Goal: Task Accomplishment & Management: Complete application form

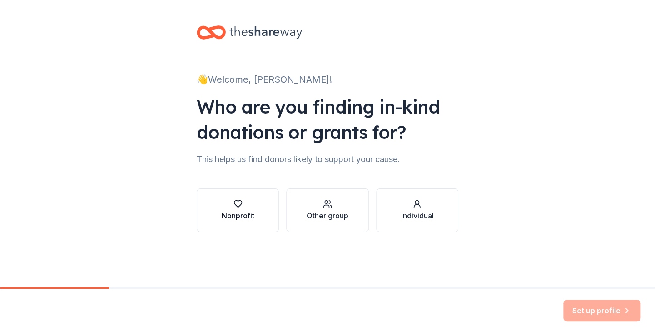
click at [260, 204] on button "Nonprofit" at bounding box center [238, 211] width 82 height 44
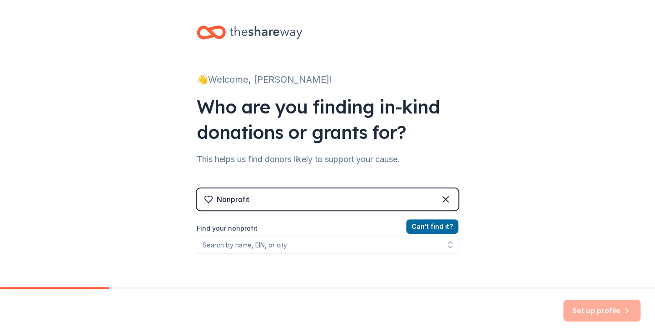
click at [278, 234] on div "Find your nonprofit" at bounding box center [328, 238] width 262 height 31
drag, startPoint x: 278, startPoint y: 234, endPoint x: 269, endPoint y: 228, distance: 11.1
click at [269, 228] on label "Find your nonprofit" at bounding box center [328, 228] width 262 height 11
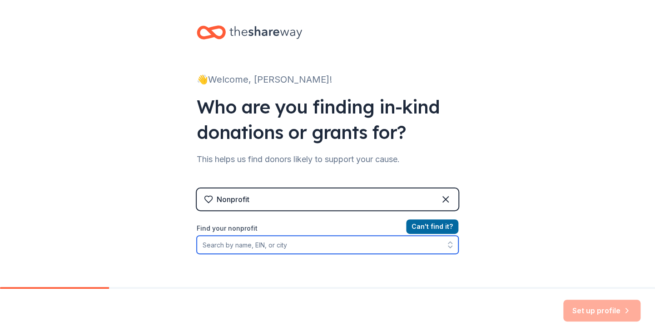
click at [261, 243] on input "Find your nonprofit" at bounding box center [328, 245] width 262 height 18
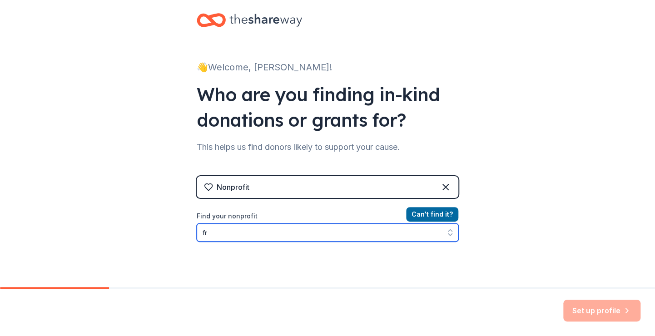
type input "f"
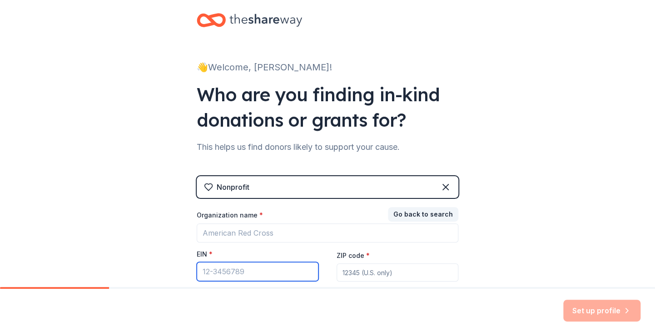
click at [239, 263] on input "EIN *" at bounding box center [258, 271] width 122 height 19
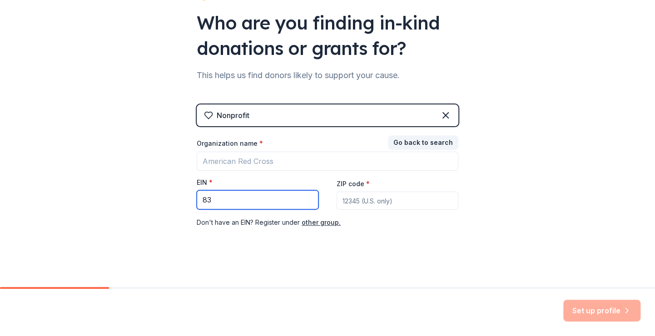
scroll to position [87, 0]
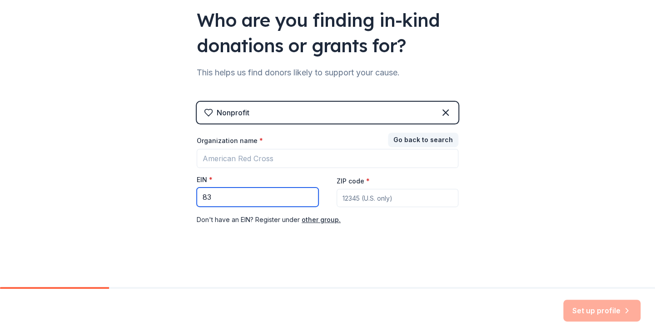
click at [218, 204] on input "83" at bounding box center [258, 197] width 122 height 19
type input "[US_EMPLOYER_IDENTIFICATION_NUMBER]"
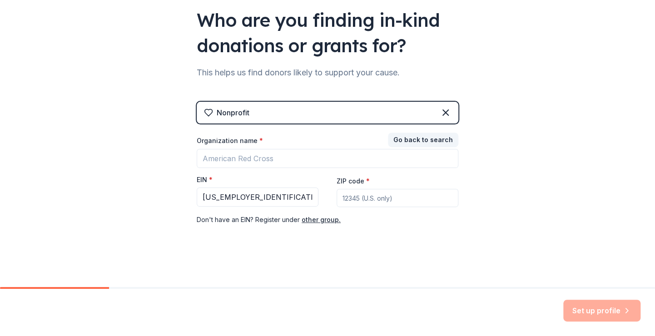
click at [446, 205] on input "ZIP code *" at bounding box center [398, 198] width 122 height 18
type input "06105"
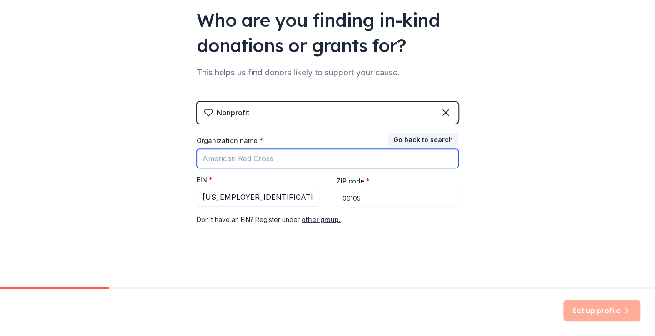
click at [314, 153] on input "Organization name *" at bounding box center [328, 158] width 262 height 19
type input "Fresh Start Worx"
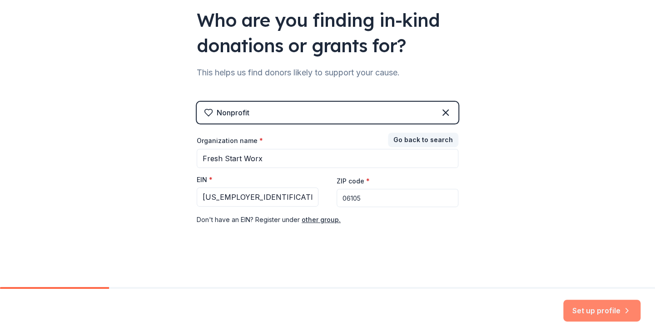
click at [592, 309] on button "Set up profile" at bounding box center [601, 311] width 77 height 22
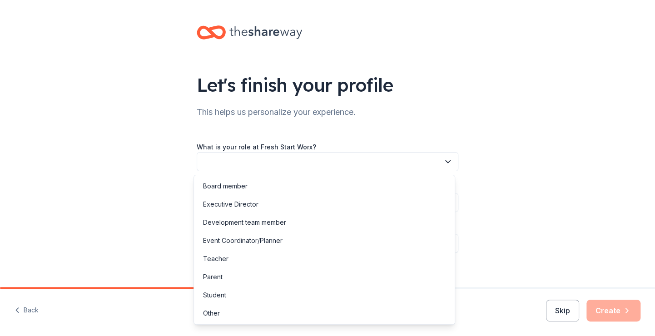
click at [298, 154] on button "button" at bounding box center [328, 161] width 262 height 19
click at [316, 222] on div "Development team member" at bounding box center [324, 222] width 257 height 18
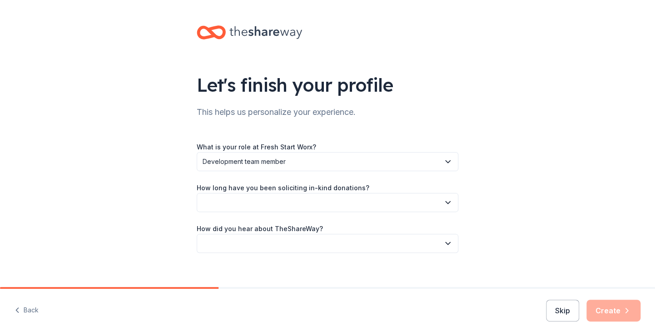
click at [278, 197] on button "button" at bounding box center [328, 202] width 262 height 19
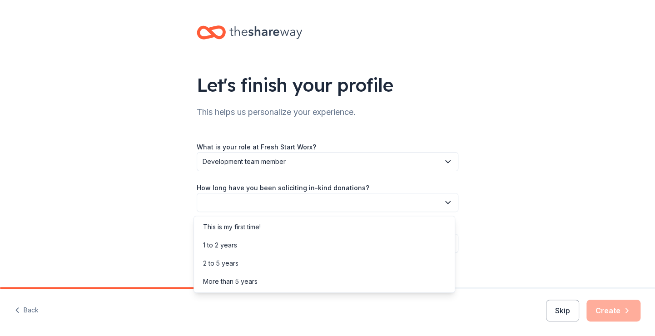
click at [273, 165] on div "What is your role at Fresh Start Worx? Development team member How long have yo…" at bounding box center [328, 197] width 262 height 112
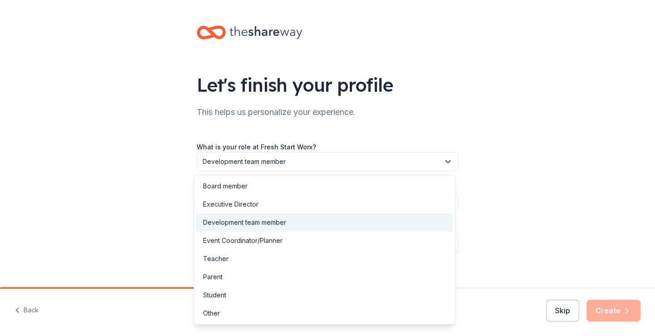
click at [273, 165] on span "Development team member" at bounding box center [321, 161] width 237 height 11
click at [253, 223] on div "Development team member" at bounding box center [244, 222] width 83 height 11
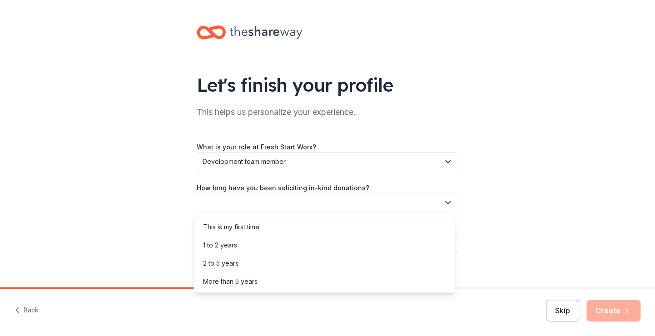
click at [255, 196] on button "button" at bounding box center [328, 202] width 262 height 19
click at [246, 228] on div "This is my first time!" at bounding box center [232, 227] width 58 height 11
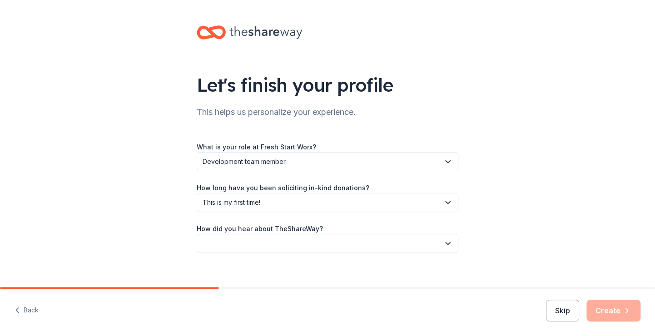
drag, startPoint x: 246, startPoint y: 228, endPoint x: 293, endPoint y: 242, distance: 48.7
click at [293, 242] on button "button" at bounding box center [328, 243] width 262 height 19
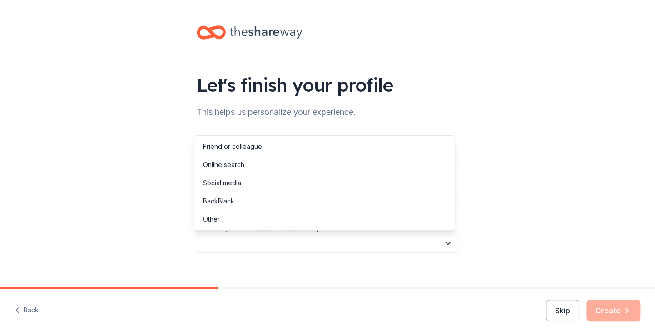
click at [178, 182] on div "Let's finish your profile This helps us personalize your experience. What is yo…" at bounding box center [327, 148] width 655 height 297
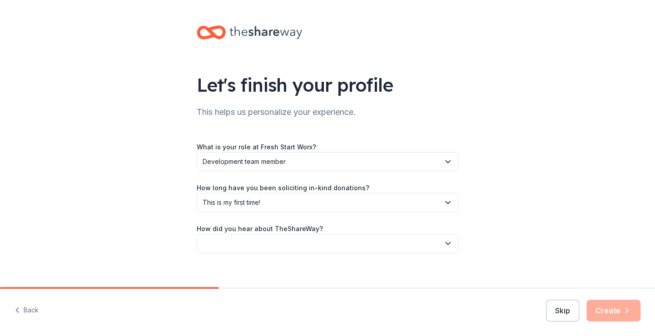
click at [235, 232] on label "How did you hear about TheShareWay?" at bounding box center [260, 228] width 126 height 9
click at [236, 238] on button "button" at bounding box center [328, 243] width 262 height 19
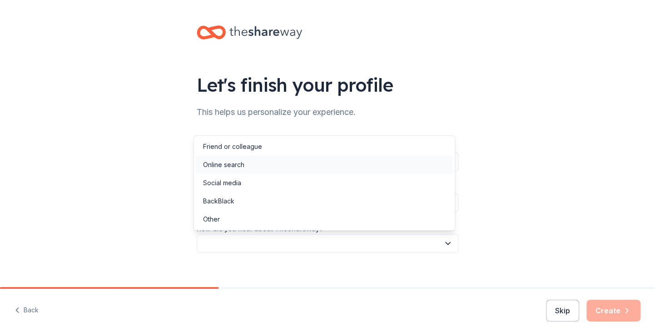
click at [231, 167] on div "Online search" at bounding box center [223, 164] width 41 height 11
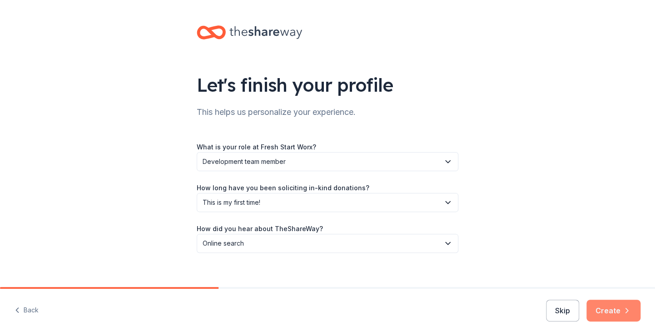
click at [609, 309] on button "Create" at bounding box center [613, 311] width 54 height 22
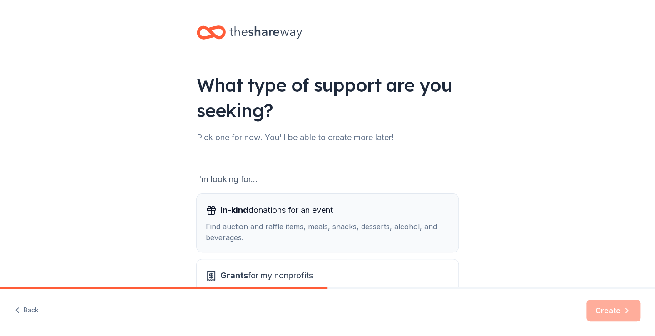
scroll to position [45, 0]
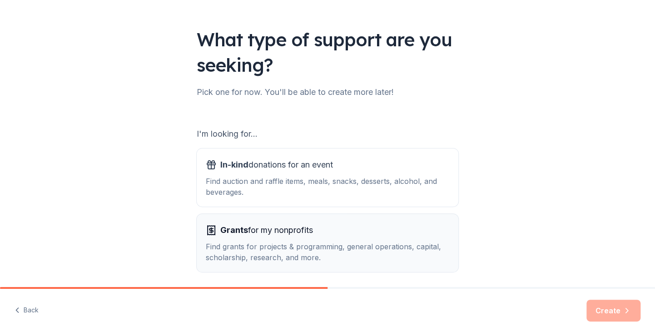
drag, startPoint x: 306, startPoint y: 202, endPoint x: 289, endPoint y: 224, distance: 28.3
click at [306, 202] on button "In-kind donations for an event Find auction and raffle items, meals, snacks, de…" at bounding box center [328, 178] width 262 height 58
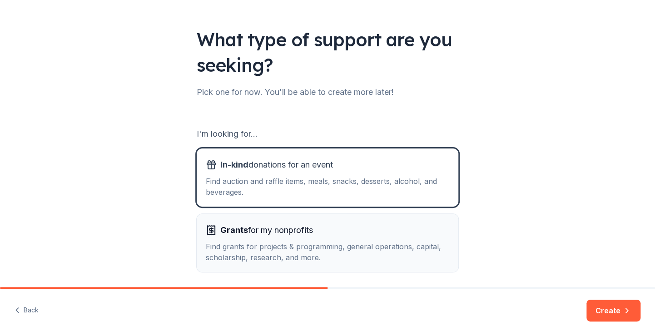
click at [287, 230] on span "Grants for my nonprofits" at bounding box center [266, 230] width 93 height 15
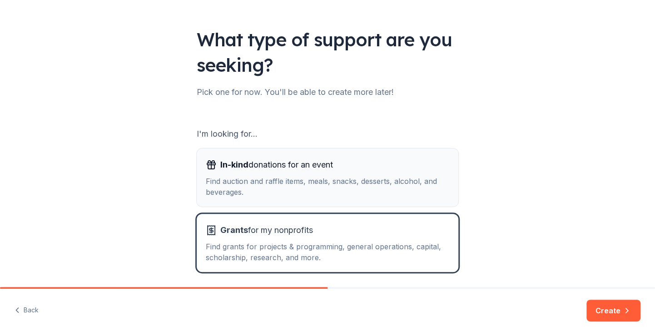
click at [293, 202] on button "In-kind donations for an event Find auction and raffle items, meals, snacks, de…" at bounding box center [328, 178] width 262 height 58
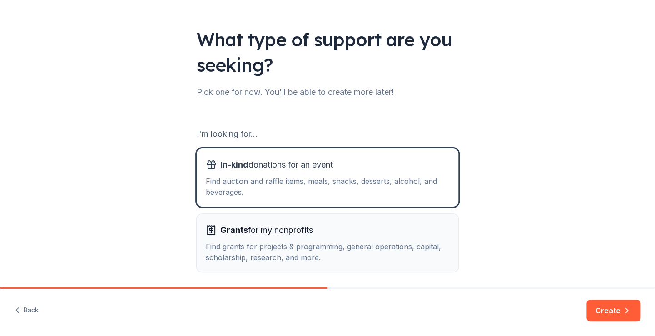
scroll to position [79, 0]
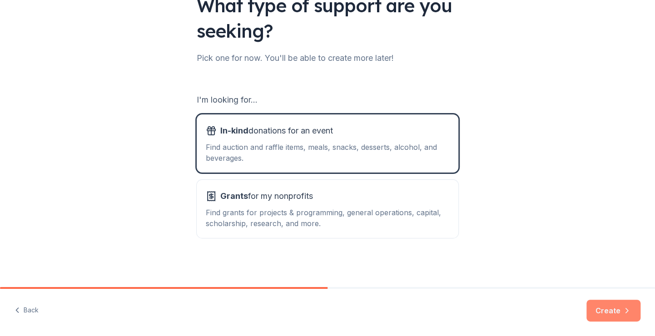
click at [611, 311] on button "Create" at bounding box center [613, 311] width 54 height 22
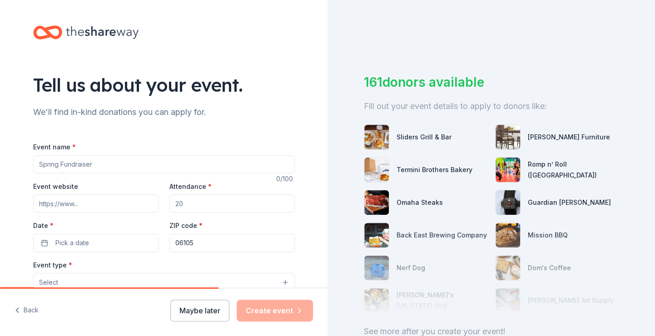
click at [182, 160] on input "Event name *" at bounding box center [164, 164] width 262 height 18
type input "Volunteer and Donor Appreciation Event"
click at [111, 196] on input "Event website" at bounding box center [95, 203] width 125 height 18
type input "fsworx.org"
click at [184, 207] on input "Attendance *" at bounding box center [231, 203] width 125 height 18
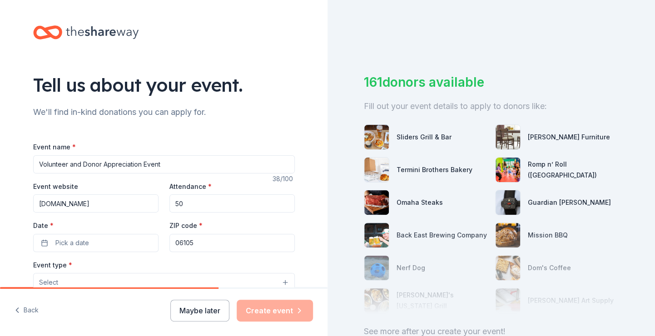
type input "50"
click at [115, 229] on label "Date *" at bounding box center [95, 225] width 125 height 9
click at [115, 234] on button "Pick a date" at bounding box center [95, 243] width 125 height 18
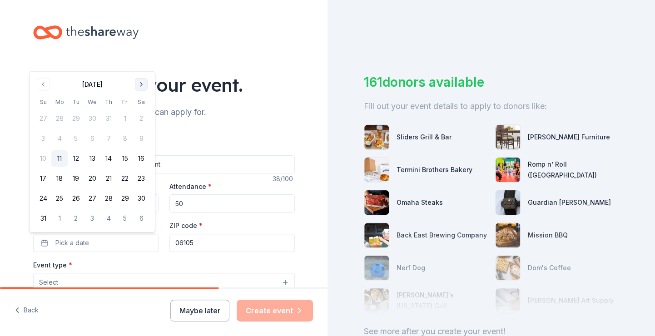
click at [139, 81] on button "Go to next month" at bounding box center [141, 84] width 13 height 13
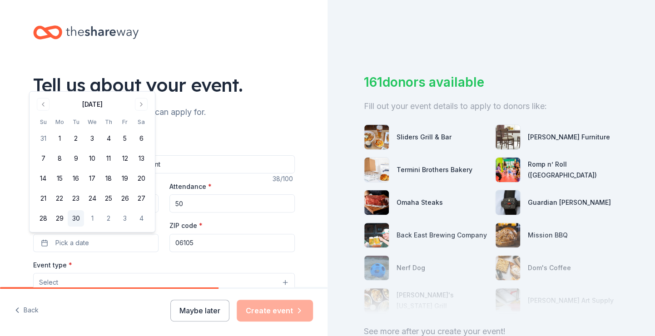
click at [75, 214] on button "30" at bounding box center [76, 218] width 16 height 16
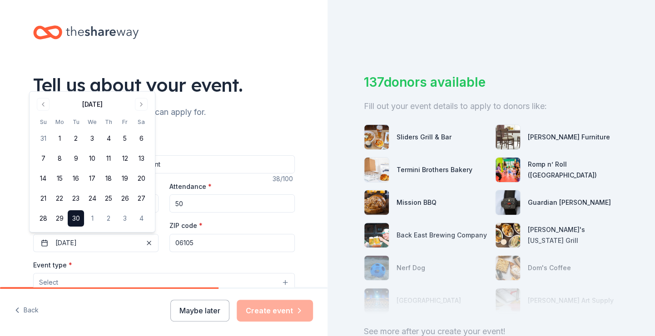
click at [228, 241] on input "06105" at bounding box center [231, 243] width 125 height 18
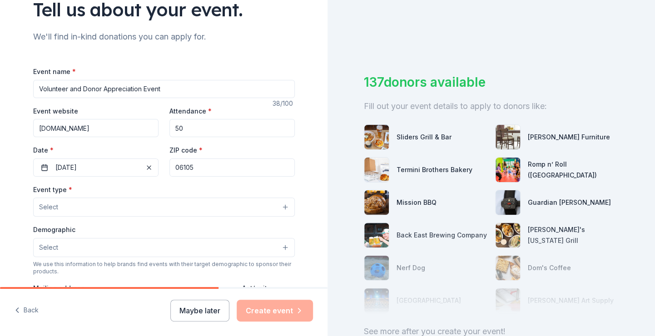
scroll to position [91, 0]
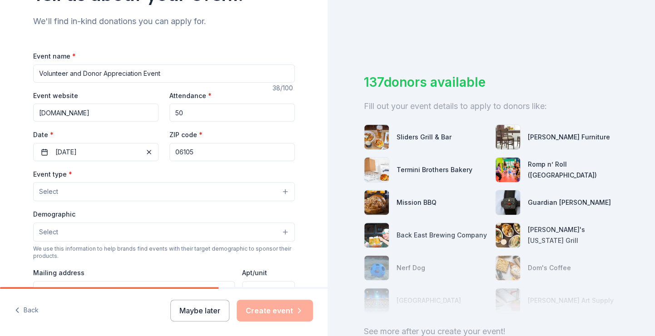
click at [72, 194] on button "Select" at bounding box center [164, 191] width 262 height 19
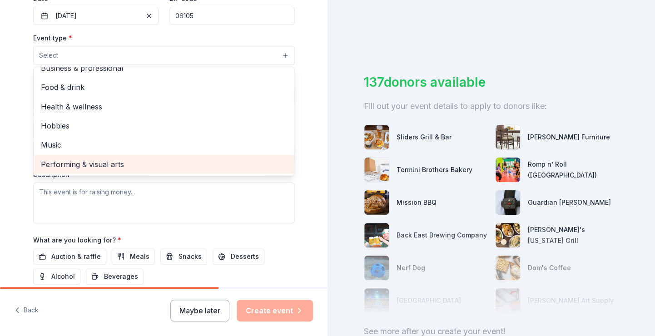
scroll to position [0, 0]
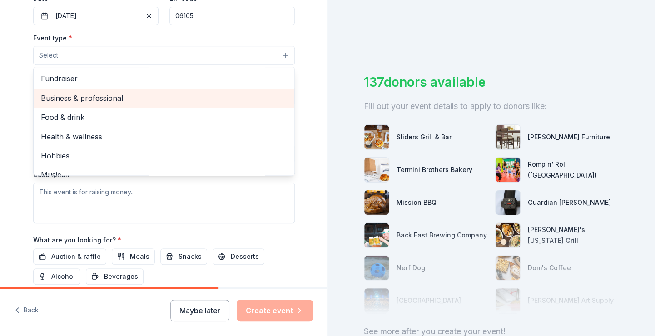
click at [80, 91] on div "Business & professional" at bounding box center [164, 98] width 261 height 19
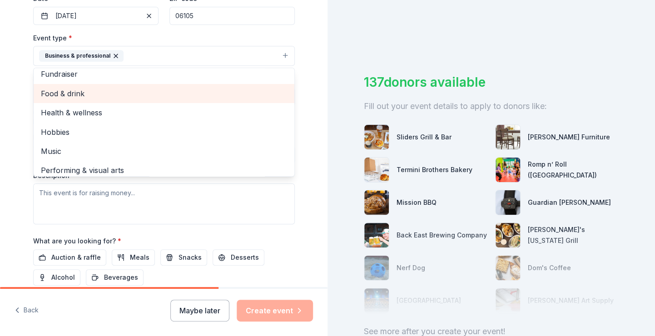
scroll to position [11, 0]
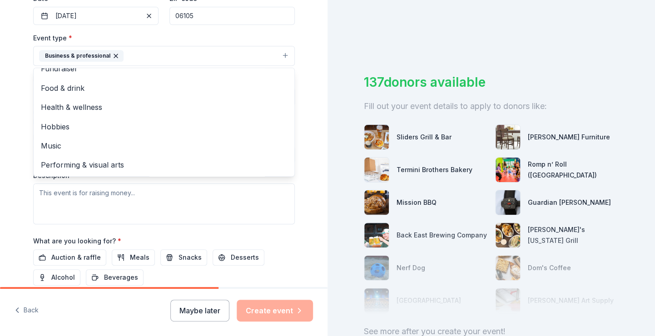
click at [85, 194] on div "Event type * Business & professional Fundraiser Food & drink Health & wellness …" at bounding box center [164, 128] width 262 height 192
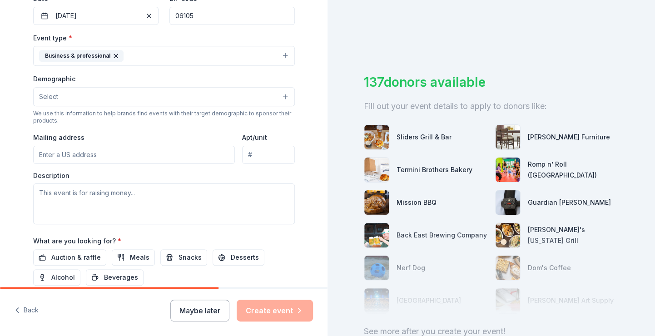
click at [144, 58] on button "Business & professional" at bounding box center [164, 56] width 262 height 20
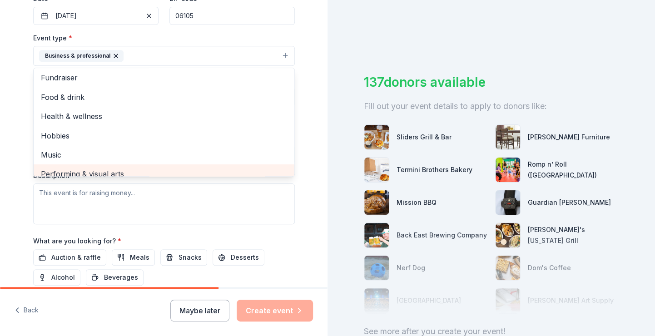
scroll to position [0, 0]
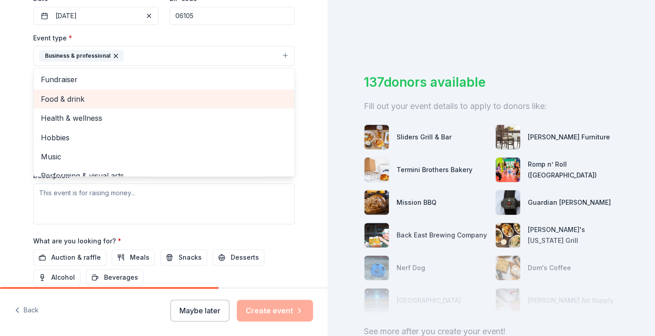
click at [92, 102] on span "Food & drink" at bounding box center [164, 99] width 246 height 12
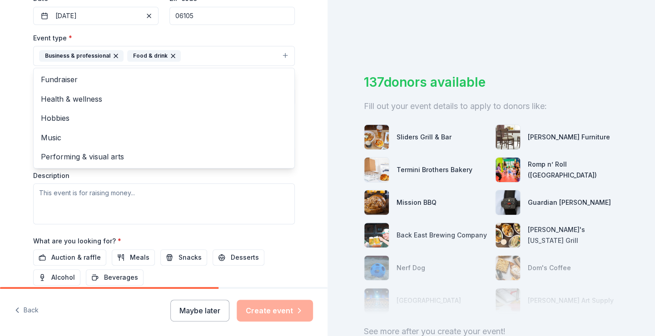
click at [125, 198] on div "Event type * Business & professional Food & drink Fundraiser Health & wellness …" at bounding box center [164, 128] width 262 height 192
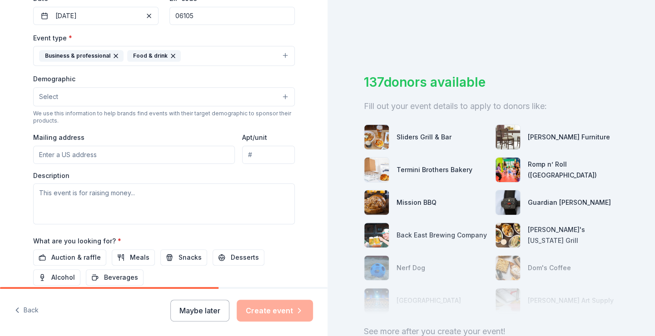
click at [106, 110] on div "We use this information to help brands find events with their target demographi…" at bounding box center [164, 117] width 262 height 15
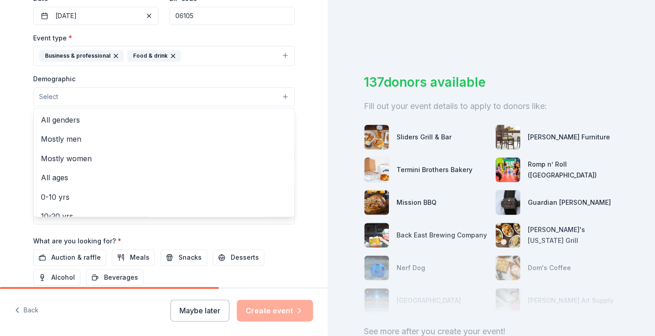
click at [107, 99] on button "Select" at bounding box center [164, 96] width 262 height 19
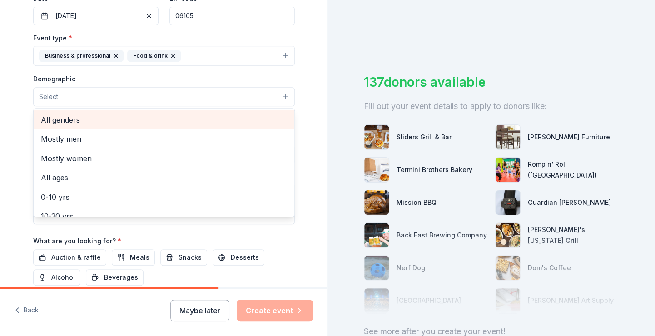
click at [99, 122] on span "All genders" at bounding box center [164, 120] width 246 height 12
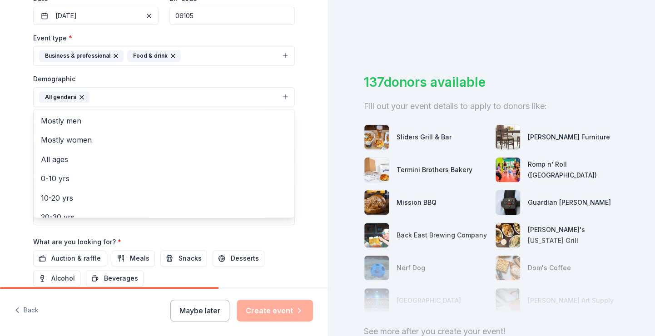
click at [7, 147] on div "Tell us about your event. We'll find in-kind donations you can apply for. Event…" at bounding box center [164, 76] width 328 height 606
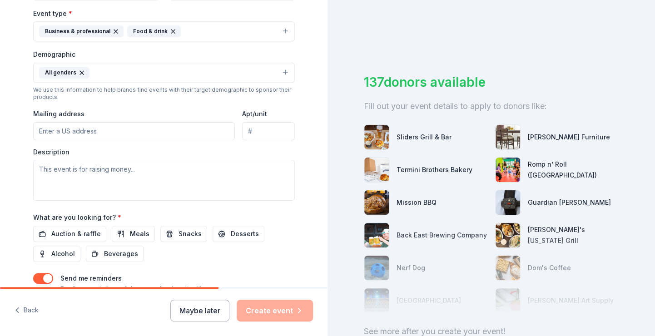
scroll to position [273, 0]
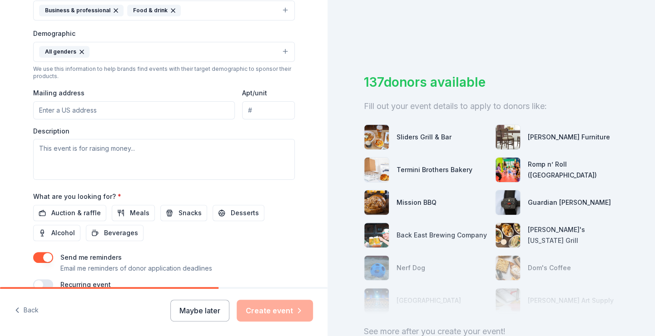
click at [125, 110] on input "Mailing address" at bounding box center [134, 110] width 202 height 18
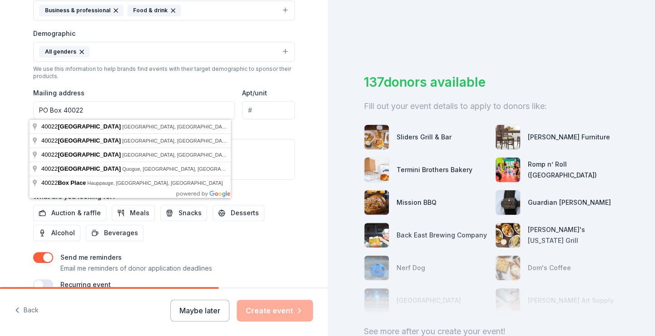
click at [114, 86] on div "Event type * Business & professional Food & drink Demographic All genders We us…" at bounding box center [164, 83] width 262 height 193
click at [71, 108] on input "PO Box 40022" at bounding box center [134, 110] width 202 height 18
click at [179, 113] on input "PO Box 40022" at bounding box center [134, 110] width 202 height 18
click at [262, 144] on textarea at bounding box center [164, 159] width 262 height 41
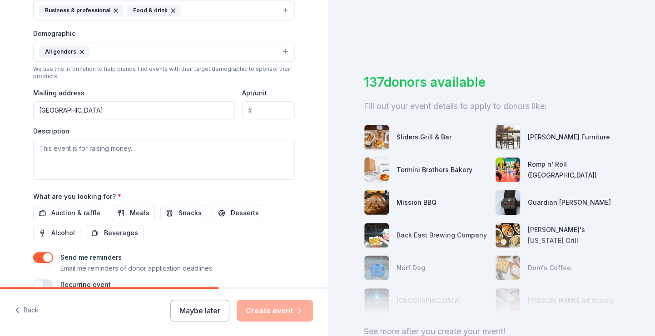
click at [251, 109] on input "Apt/unit" at bounding box center [268, 110] width 52 height 18
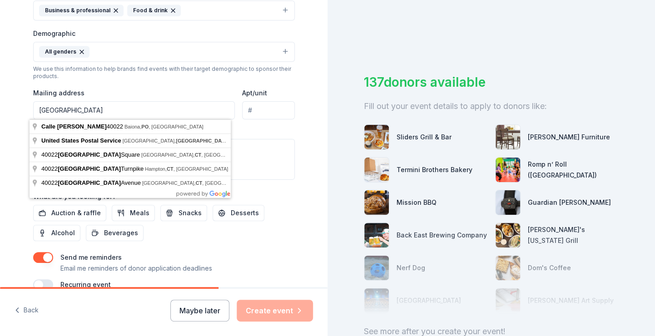
drag, startPoint x: 128, startPoint y: 105, endPoint x: -23, endPoint y: 84, distance: 152.7
click at [0, 84] on html "Tell us about your event. We'll find in-kind donations you can apply for. Event…" at bounding box center [327, 168] width 655 height 336
click at [58, 109] on input "PO Box 40022 hartford ct" at bounding box center [134, 110] width 202 height 18
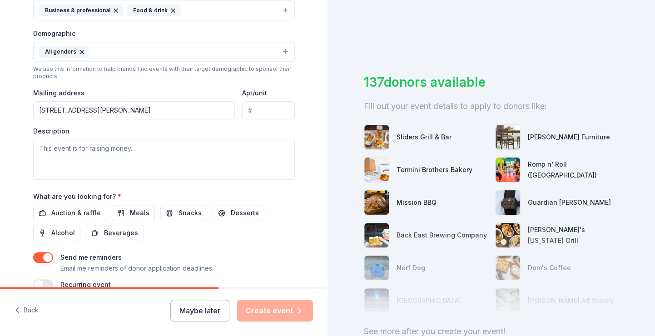
type input "271 Barbour Street, Hartford, CT, 06120"
click at [258, 103] on input "Apt/unit" at bounding box center [268, 110] width 52 height 18
type input "40022"
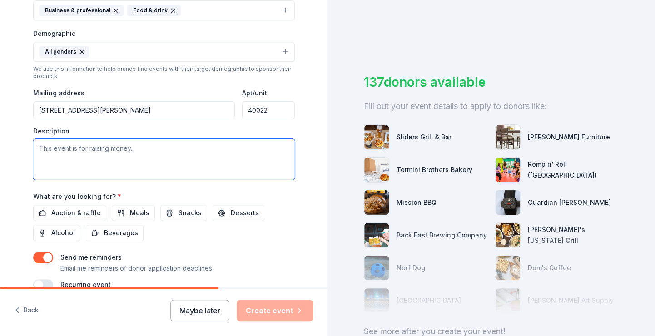
click at [99, 157] on textarea at bounding box center [164, 159] width 262 height 41
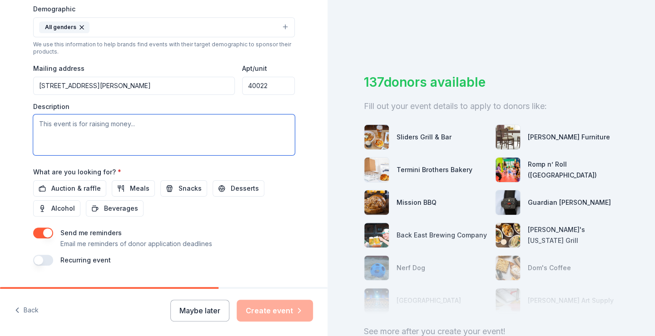
scroll to position [319, 0]
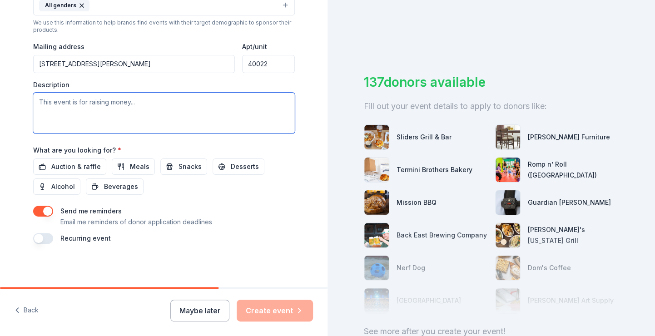
type textarea "t"
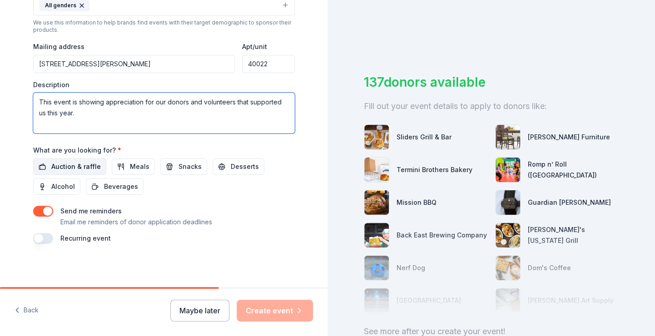
type textarea "This event is showing appreciation for our donors and volunteers that supported…"
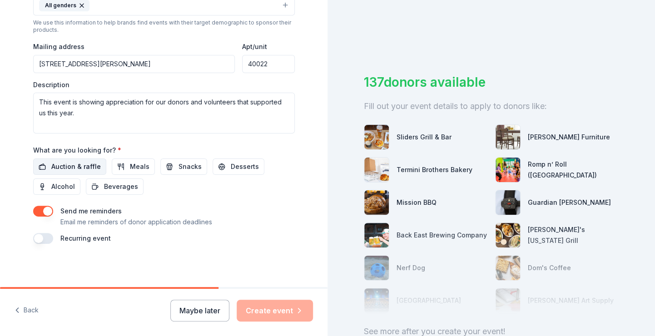
click at [99, 164] on button "Auction & raffle" at bounding box center [69, 167] width 73 height 16
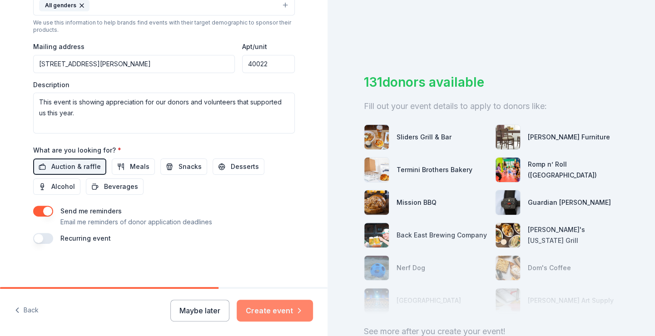
click at [273, 313] on button "Create event" at bounding box center [275, 311] width 76 height 22
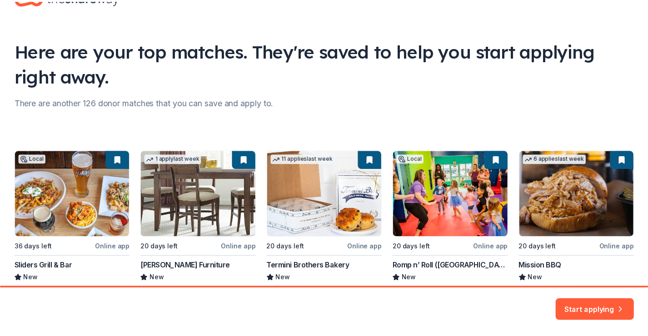
scroll to position [85, 0]
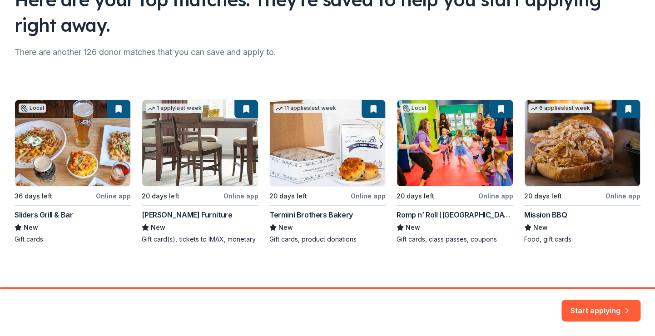
click at [244, 174] on div "Local 36 days left Online app Sliders Grill & Bar New Gift cards 1 apply last w…" at bounding box center [328, 171] width 626 height 144
click at [446, 179] on div "Local 36 days left Online app Sliders Grill & Bar New Gift cards 1 apply last w…" at bounding box center [328, 171] width 626 height 144
click at [609, 311] on button "Start applying" at bounding box center [600, 305] width 79 height 22
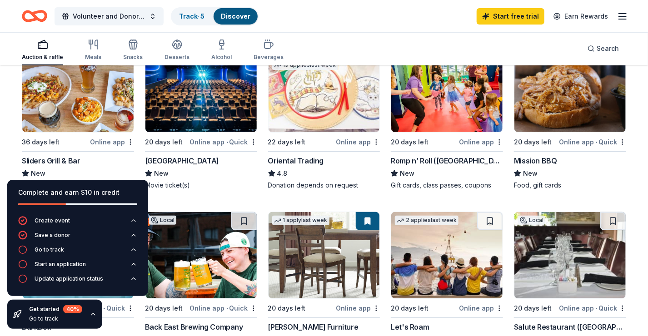
scroll to position [91, 0]
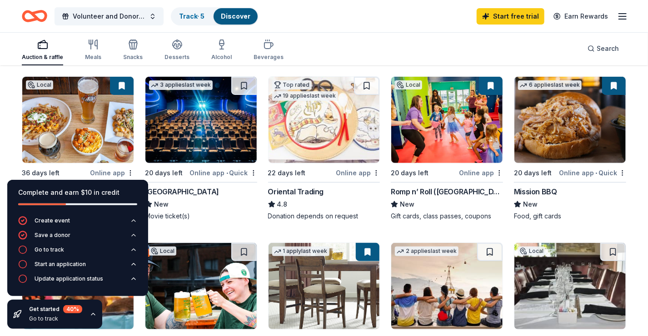
click at [202, 156] on img at bounding box center [200, 120] width 111 height 86
click at [428, 145] on img at bounding box center [446, 120] width 111 height 86
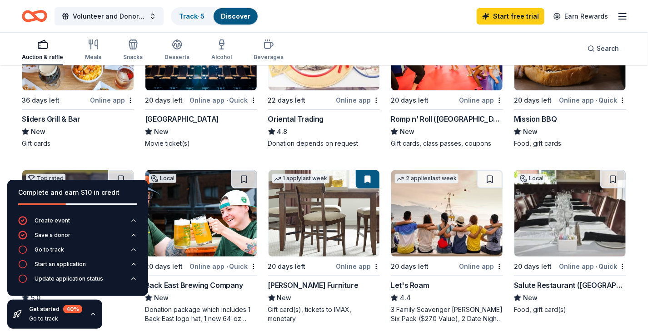
scroll to position [273, 0]
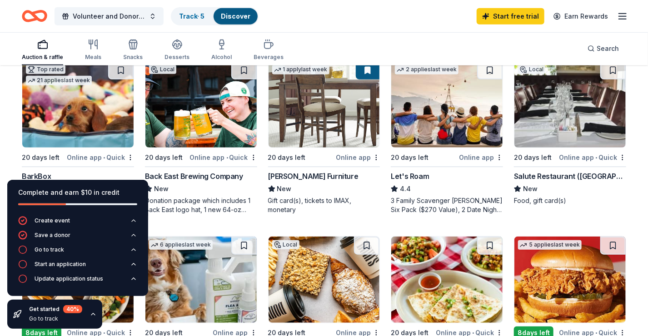
click at [317, 126] on img at bounding box center [323, 104] width 111 height 86
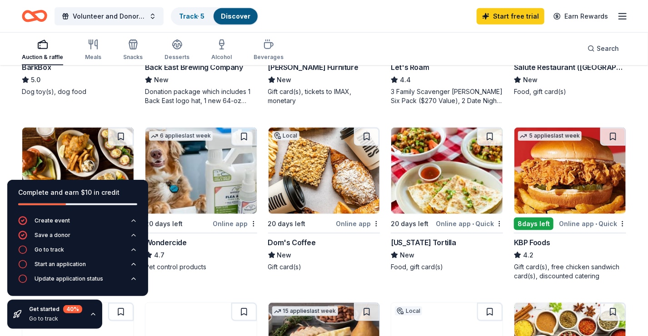
scroll to position [409, 0]
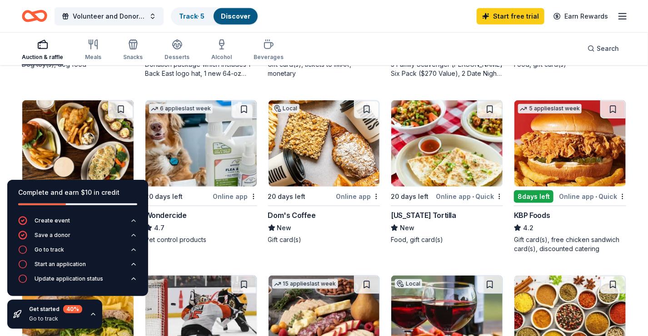
click at [16, 139] on div "199 results in Hartford, CT Application deadlines 172 this month 27 in Septembe…" at bounding box center [324, 231] width 648 height 1148
click at [95, 313] on icon "button" at bounding box center [92, 314] width 7 height 7
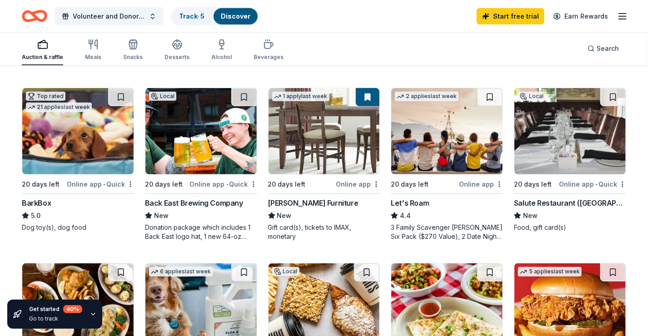
scroll to position [227, 0]
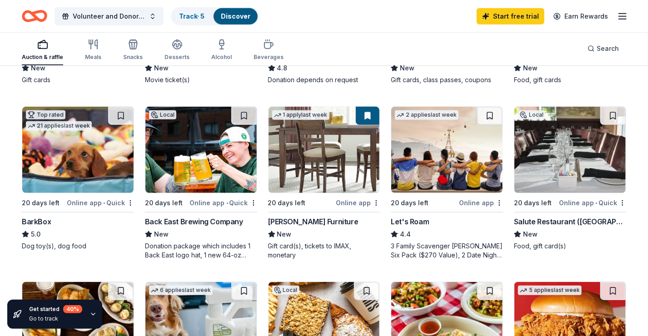
click at [200, 222] on div "Back East Brewing Company" at bounding box center [194, 221] width 98 height 11
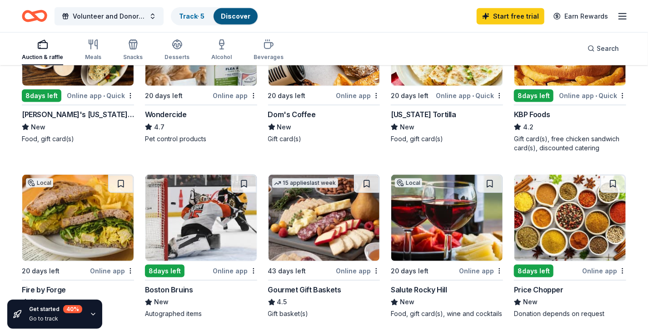
scroll to position [545, 0]
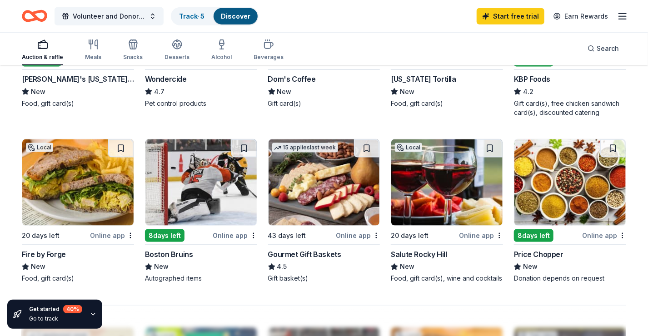
click at [206, 226] on div "8 days left Online app Boston Bruins New Autographed items" at bounding box center [201, 211] width 112 height 144
click at [57, 230] on div "20 days left" at bounding box center [55, 235] width 66 height 11
click at [308, 189] on img at bounding box center [323, 182] width 111 height 86
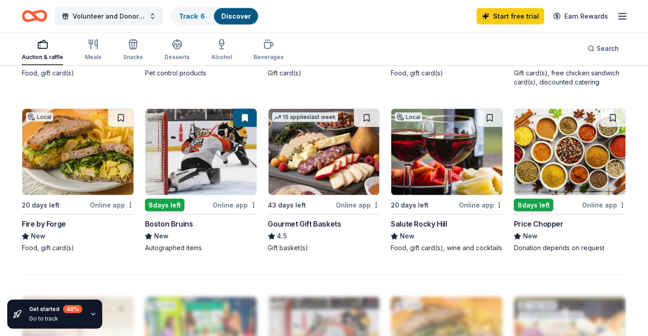
scroll to position [636, 0]
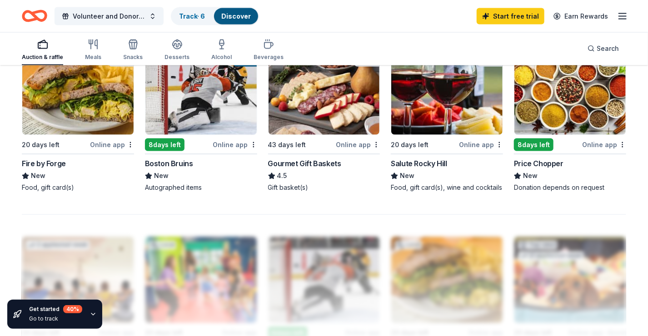
click at [446, 164] on div "Salute Rocky Hill" at bounding box center [419, 163] width 56 height 11
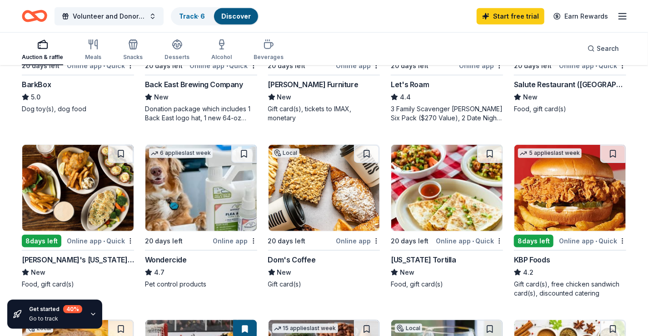
scroll to position [545, 0]
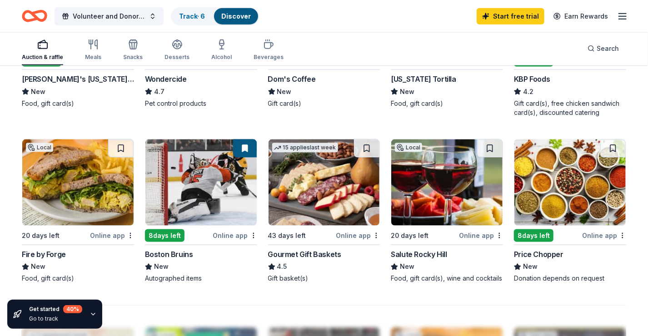
click at [553, 222] on img at bounding box center [569, 182] width 111 height 86
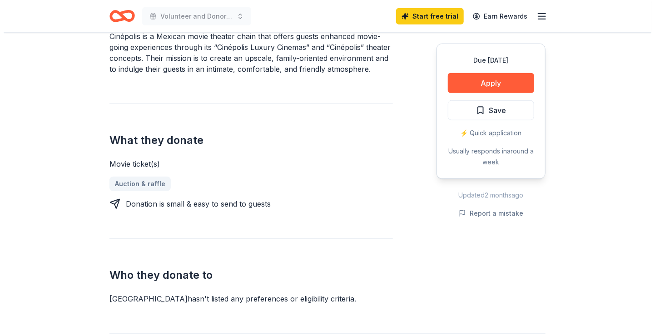
scroll to position [318, 0]
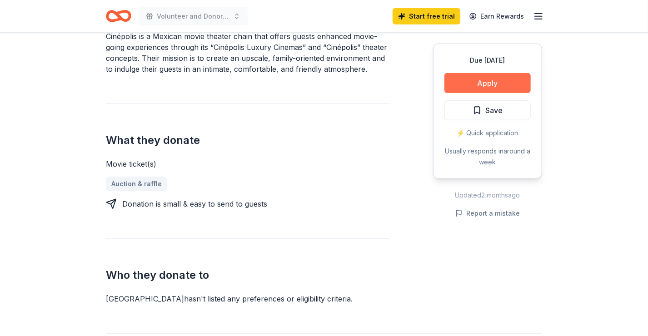
click at [495, 81] on button "Apply" at bounding box center [487, 83] width 86 height 20
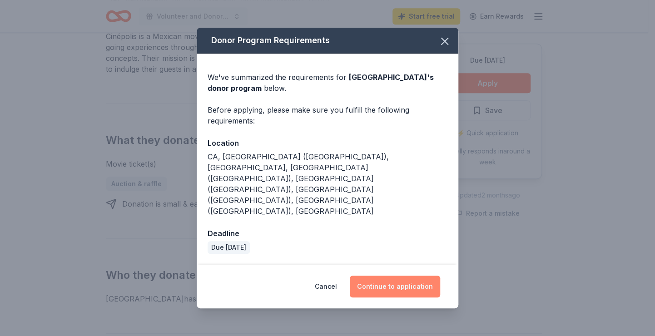
click at [387, 276] on button "Continue to application" at bounding box center [395, 287] width 90 height 22
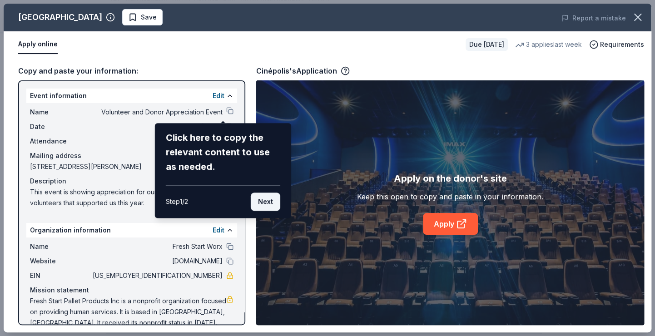
click at [260, 197] on button "Next" at bounding box center [266, 202] width 30 height 18
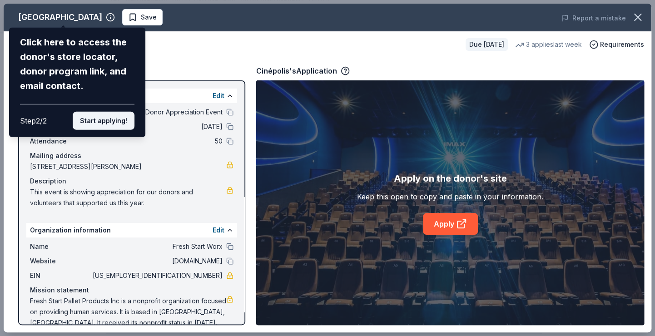
click at [119, 124] on button "Start applying!" at bounding box center [104, 121] width 62 height 18
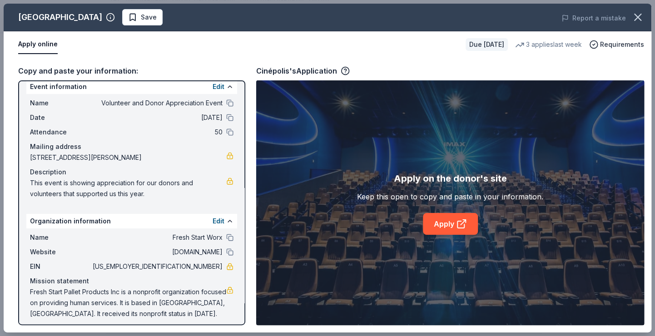
scroll to position [15, 0]
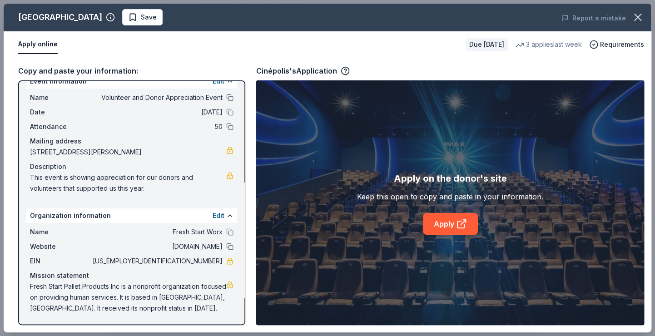
drag, startPoint x: 153, startPoint y: 186, endPoint x: 84, endPoint y: 176, distance: 69.8
click at [84, 176] on span "This event is showing appreciation for our donors and volunteers that supported…" at bounding box center [128, 183] width 196 height 22
click at [435, 223] on link "Apply" at bounding box center [450, 224] width 55 height 22
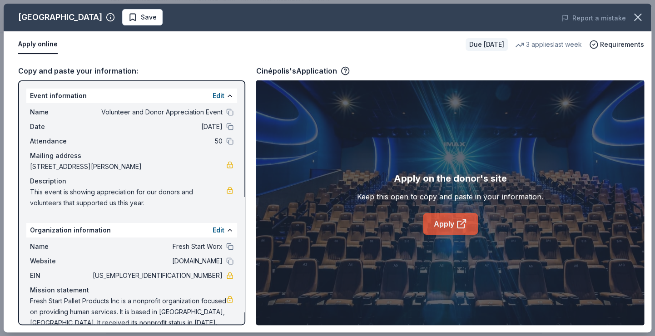
click at [456, 222] on icon at bounding box center [461, 223] width 11 height 11
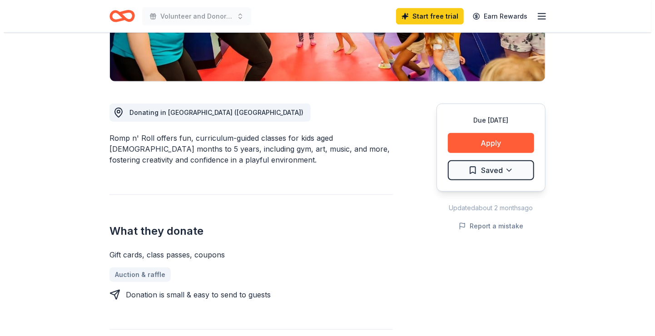
scroll to position [227, 0]
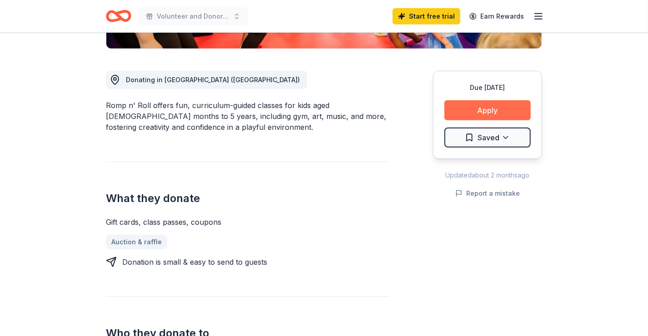
click at [466, 114] on button "Apply" at bounding box center [487, 110] width 86 height 20
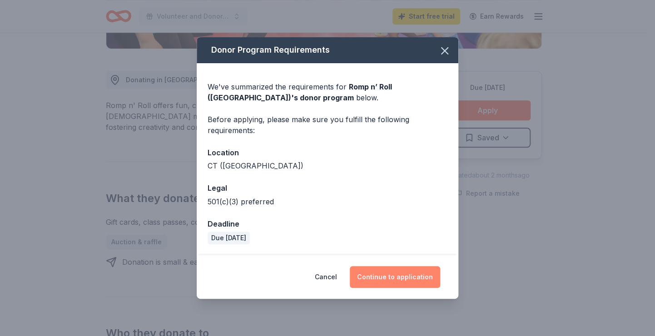
click at [390, 269] on button "Continue to application" at bounding box center [395, 277] width 90 height 22
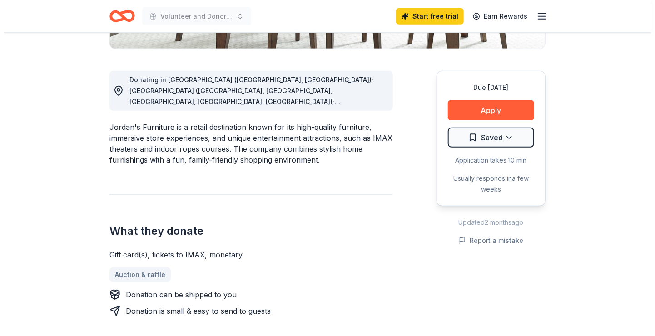
scroll to position [318, 0]
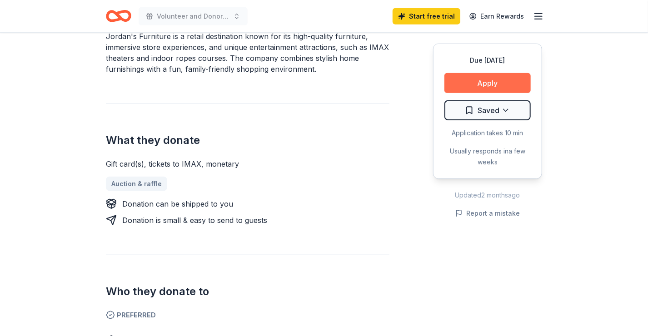
click at [476, 75] on button "Apply" at bounding box center [487, 83] width 86 height 20
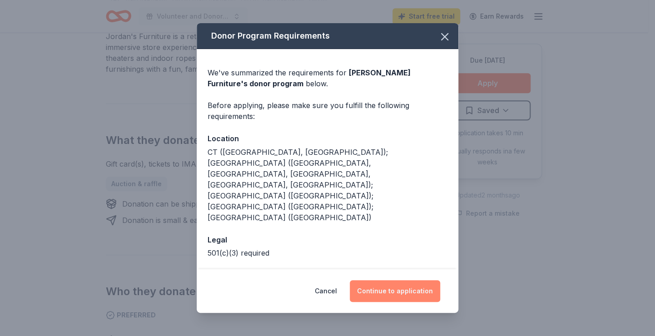
click at [401, 280] on button "Continue to application" at bounding box center [395, 291] width 90 height 22
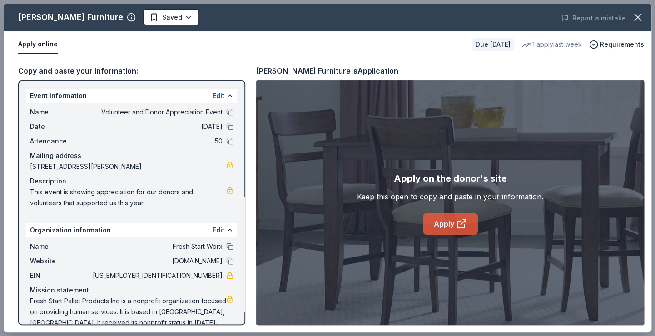
click at [431, 218] on link "Apply" at bounding box center [450, 224] width 55 height 22
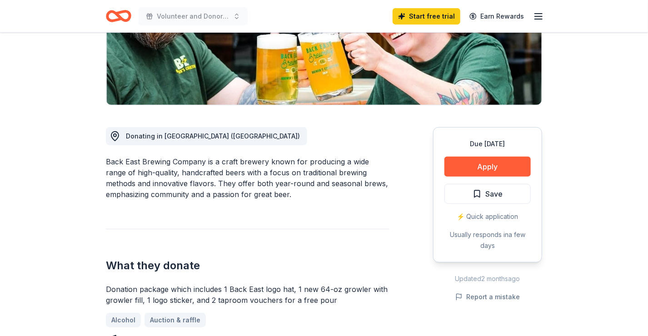
scroll to position [182, 0]
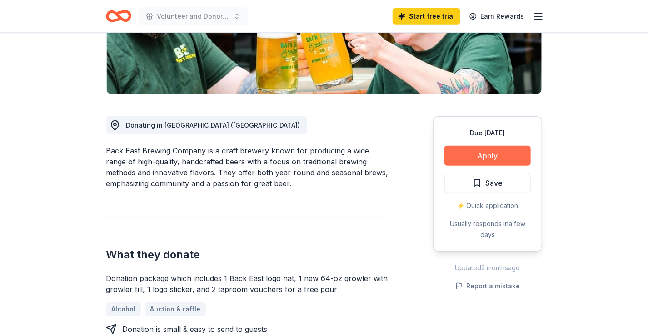
click at [491, 154] on button "Apply" at bounding box center [487, 156] width 86 height 20
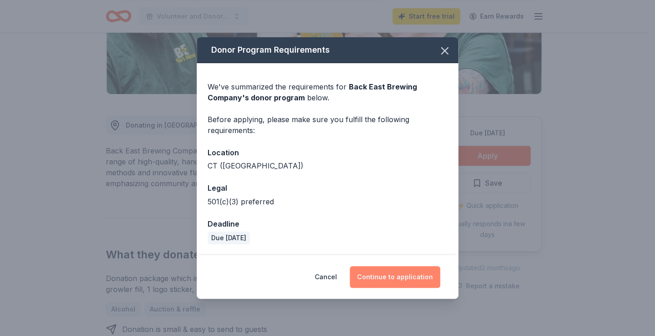
click at [407, 271] on button "Continue to application" at bounding box center [395, 277] width 90 height 22
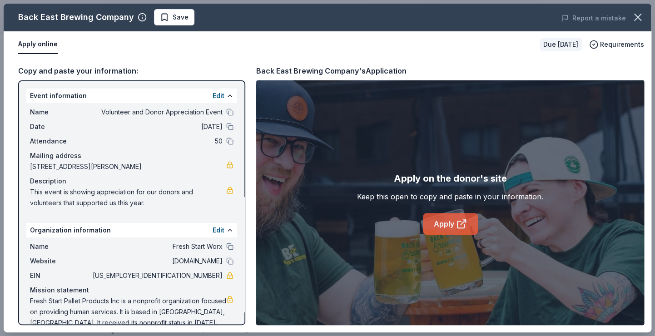
click at [457, 225] on icon at bounding box center [460, 224] width 7 height 7
click at [635, 25] on button "button" at bounding box center [638, 17] width 20 height 20
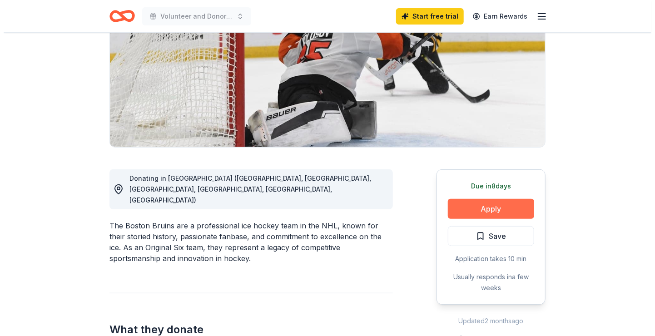
scroll to position [136, 0]
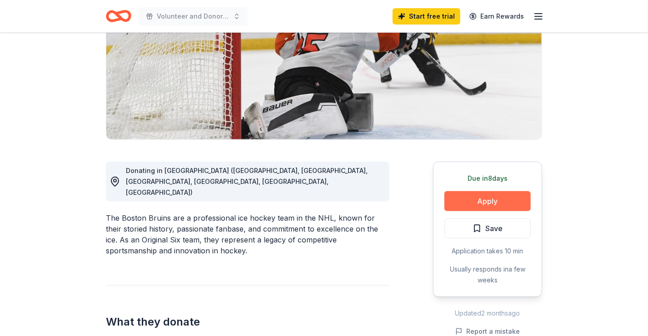
click at [484, 196] on button "Apply" at bounding box center [487, 201] width 86 height 20
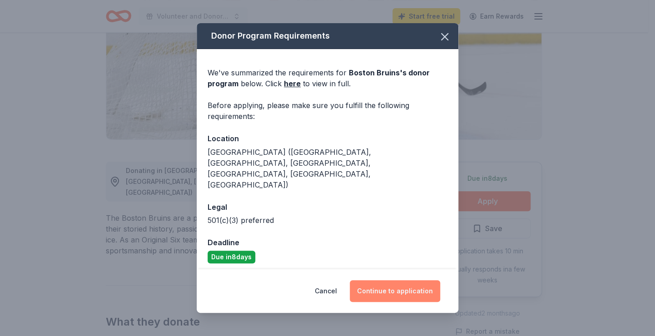
click at [418, 280] on button "Continue to application" at bounding box center [395, 291] width 90 height 22
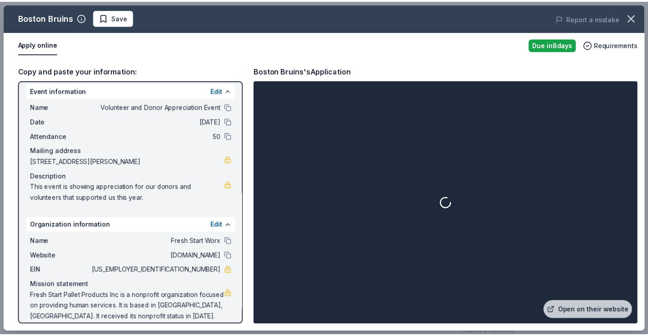
scroll to position [0, 0]
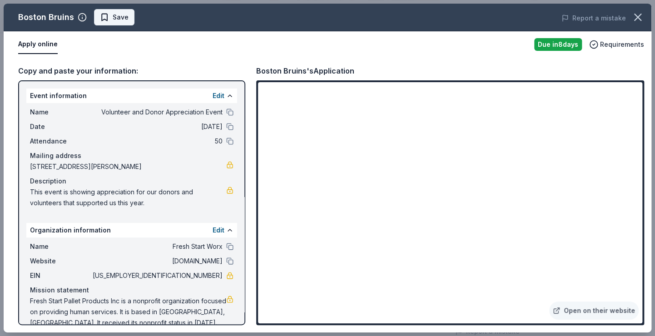
click at [123, 21] on span "Save" at bounding box center [121, 17] width 16 height 11
click at [633, 16] on icon "button" at bounding box center [637, 17] width 13 height 13
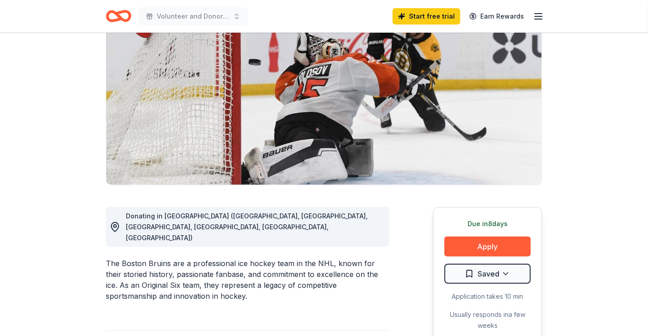
scroll to position [91, 0]
click at [511, 245] on html "Volunteer and Donor Appreciation Event Start free trial Earn Rewards Due [DATE]…" at bounding box center [324, 77] width 648 height 336
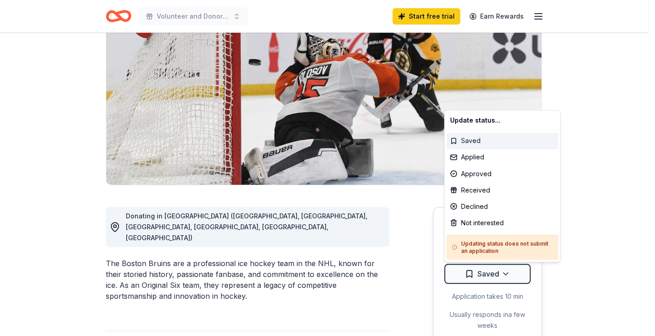
click at [466, 140] on div "Saved" at bounding box center [503, 141] width 112 height 16
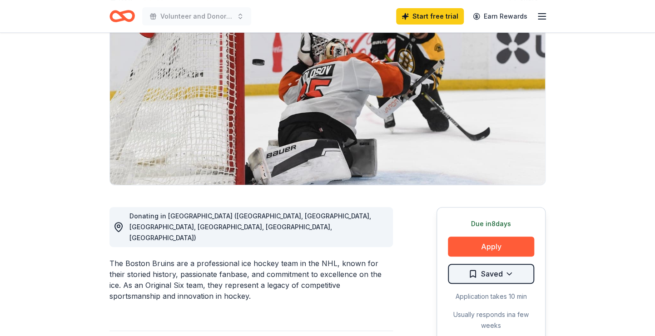
click at [507, 245] on html "Volunteer and Donor Appreciation Event Start free trial Earn Rewards Due in 8 d…" at bounding box center [327, 77] width 655 height 336
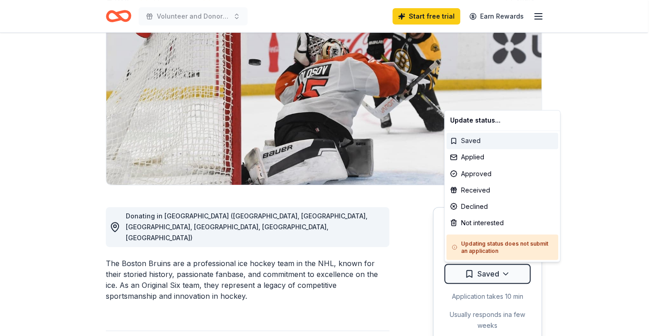
click at [477, 142] on div "Saved" at bounding box center [503, 141] width 112 height 16
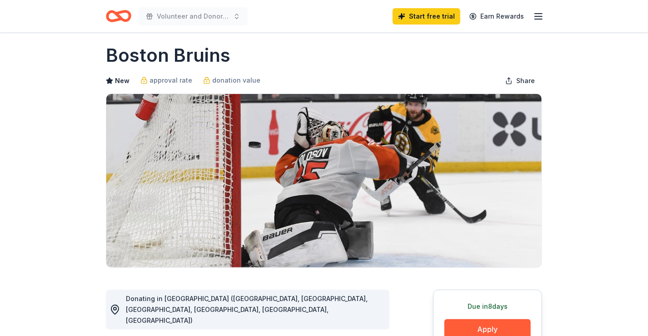
scroll to position [0, 0]
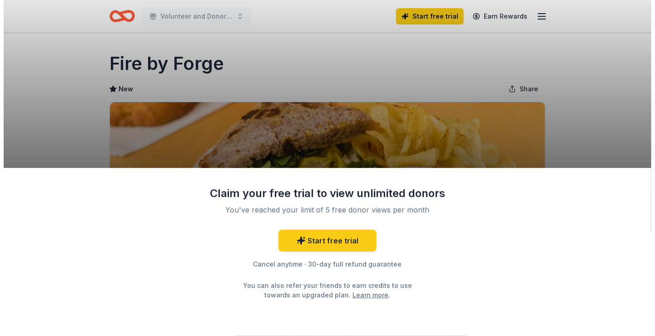
scroll to position [91, 0]
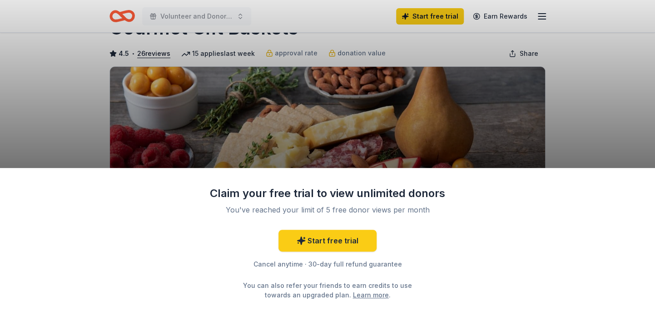
scroll to position [45, 0]
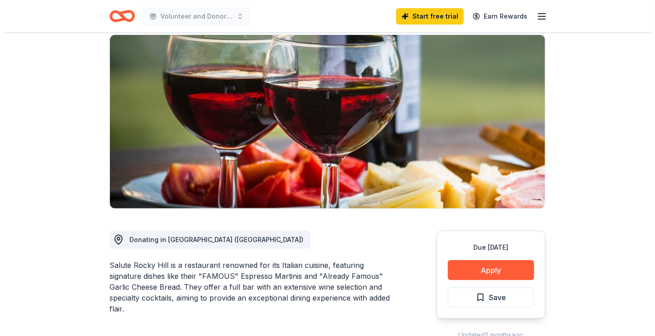
scroll to position [136, 0]
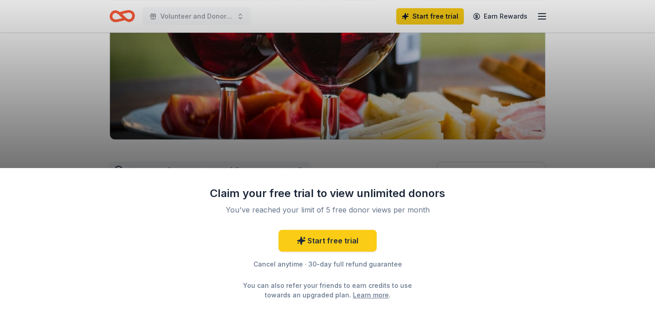
click at [444, 160] on div "Claim your free trial to view unlimited donors You've reached your limit of 5 f…" at bounding box center [327, 168] width 655 height 336
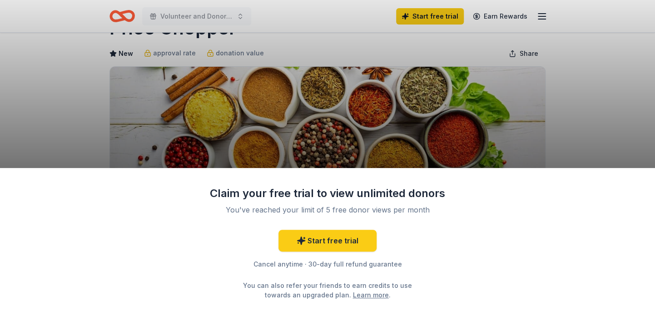
scroll to position [45, 0]
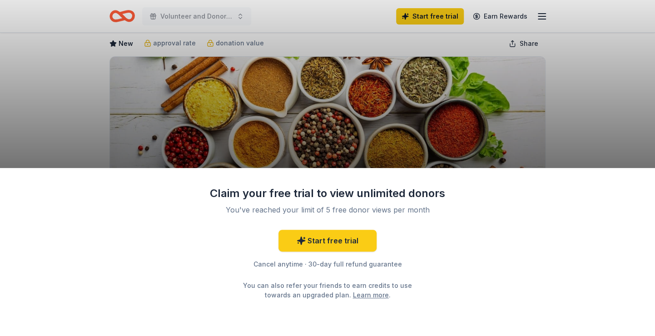
click at [549, 150] on div "Claim your free trial to view unlimited donors You've reached your limit of 5 f…" at bounding box center [327, 168] width 655 height 336
